Goal: Check status: Check status

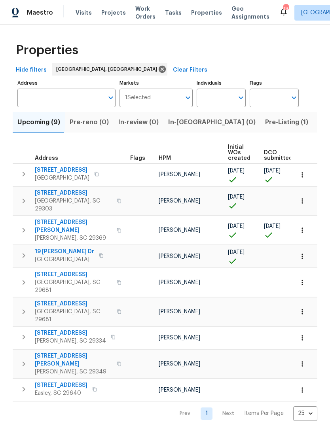
click at [57, 193] on span "44 Willowood Dr" at bounding box center [73, 193] width 77 height 8
